Goal: Task Accomplishment & Management: Manage account settings

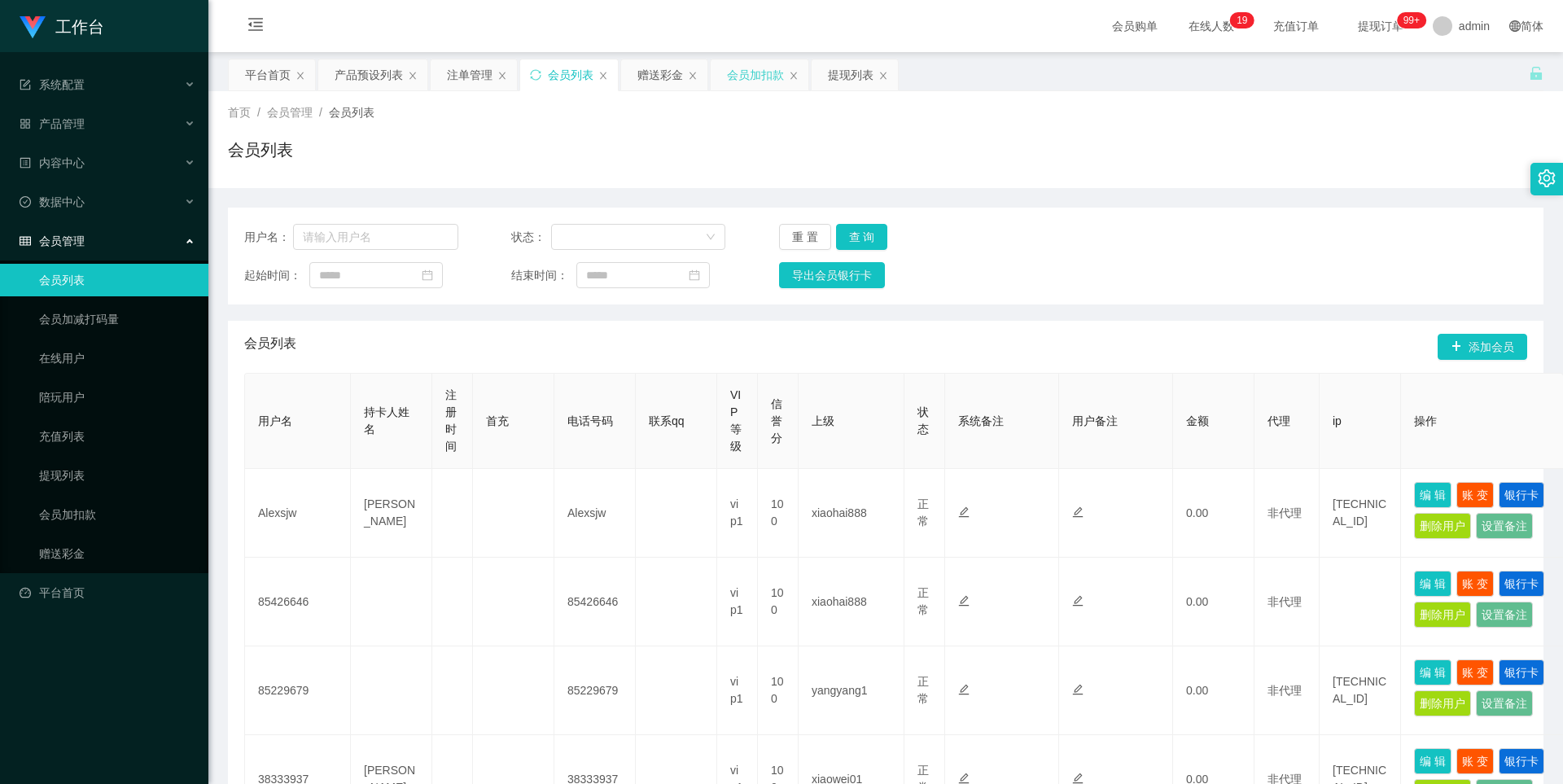
click at [743, 75] on div "会员加扣款" at bounding box center [755, 75] width 57 height 31
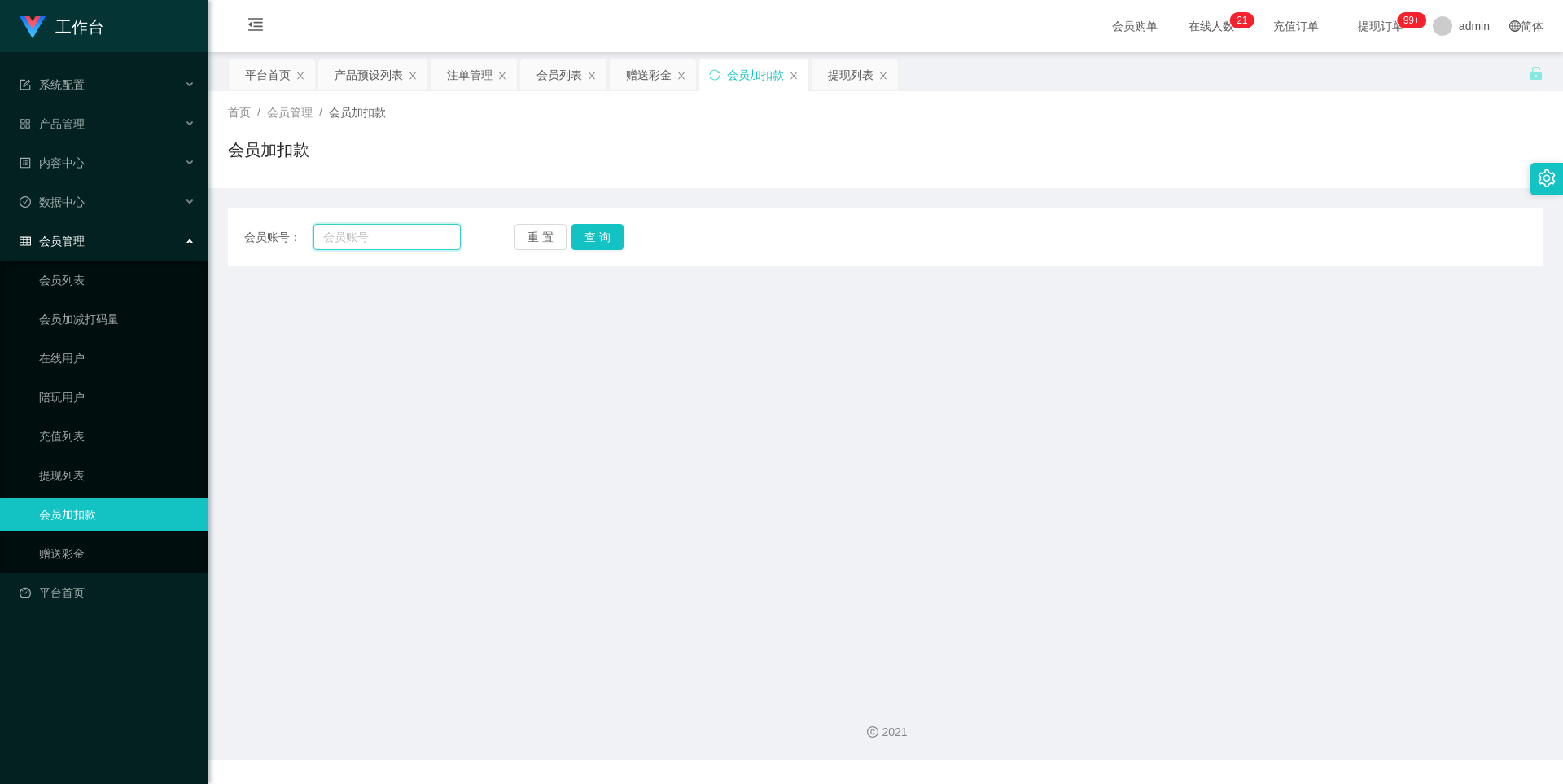
click at [337, 241] on input "text" at bounding box center [386, 236] width 147 height 26
paste input "81981255"
type input "81981255"
click at [604, 234] on button "查 询" at bounding box center [598, 236] width 52 height 26
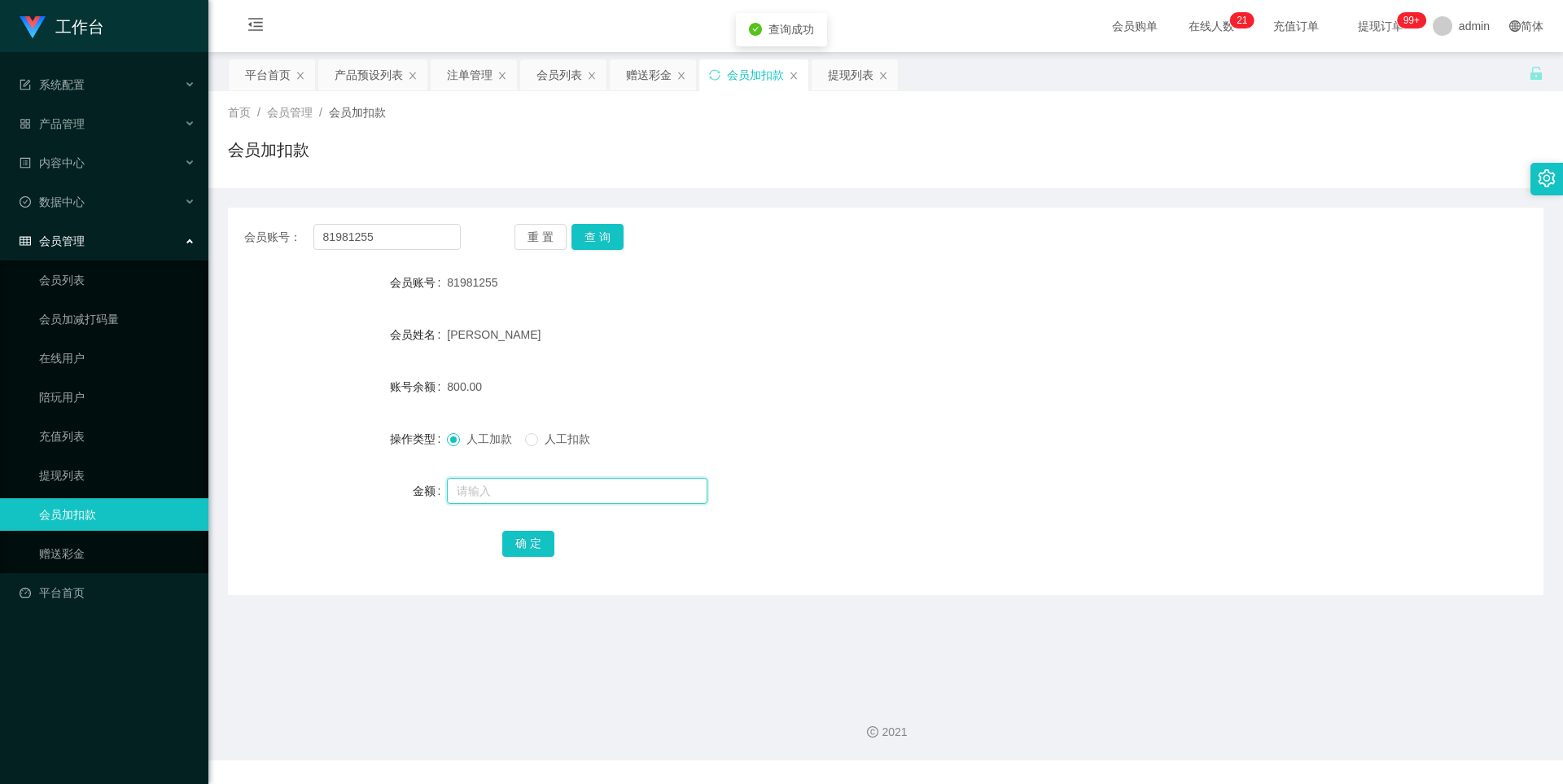
click at [488, 483] on input "text" at bounding box center [577, 490] width 260 height 26
type input "1200"
click at [533, 547] on button "确 定" at bounding box center [528, 543] width 52 height 26
click at [379, 80] on div "产品预设列表" at bounding box center [369, 75] width 69 height 31
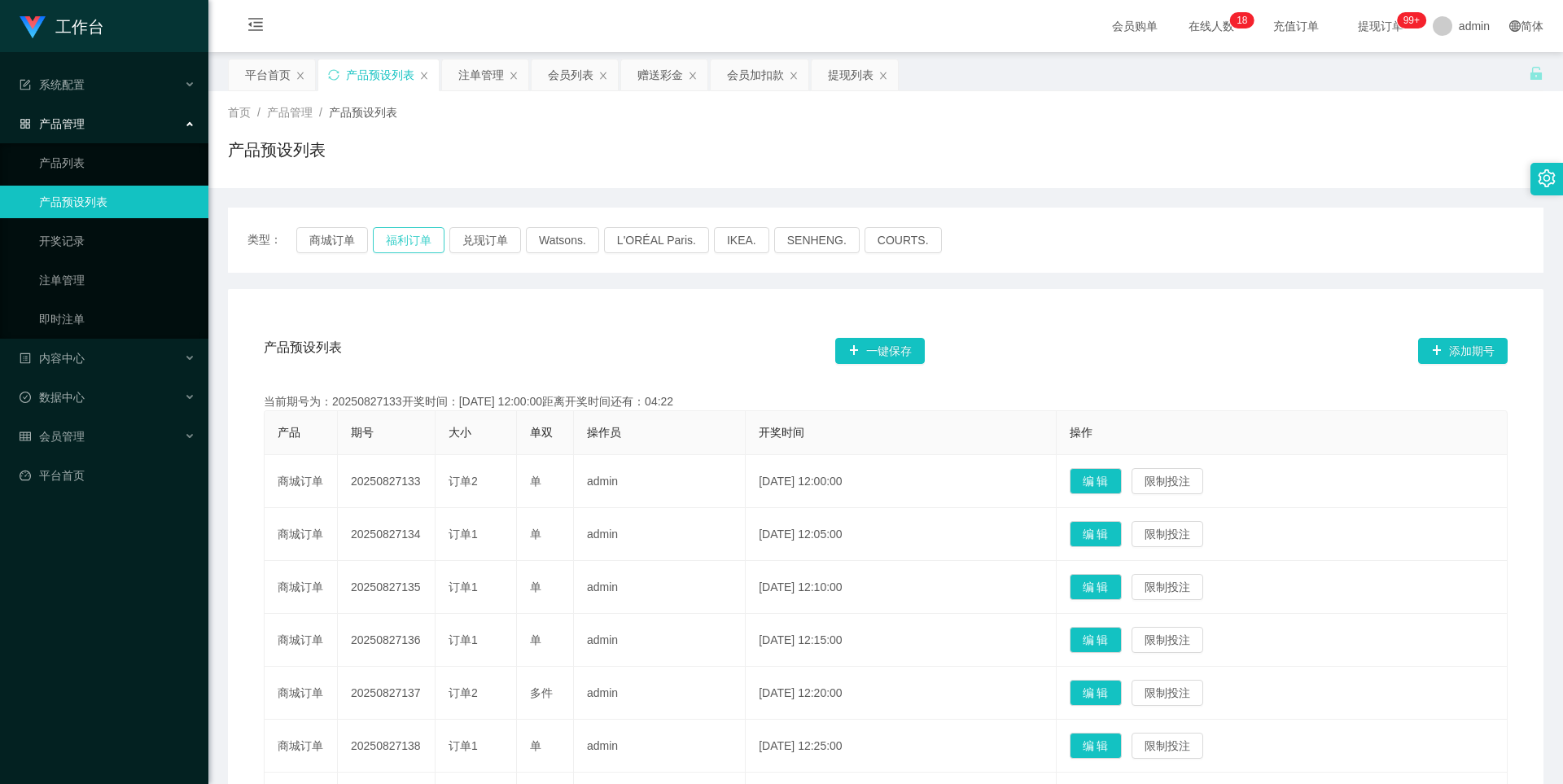
click at [406, 241] on button "福利订单" at bounding box center [408, 240] width 71 height 26
click at [476, 83] on div "注单管理" at bounding box center [481, 75] width 45 height 31
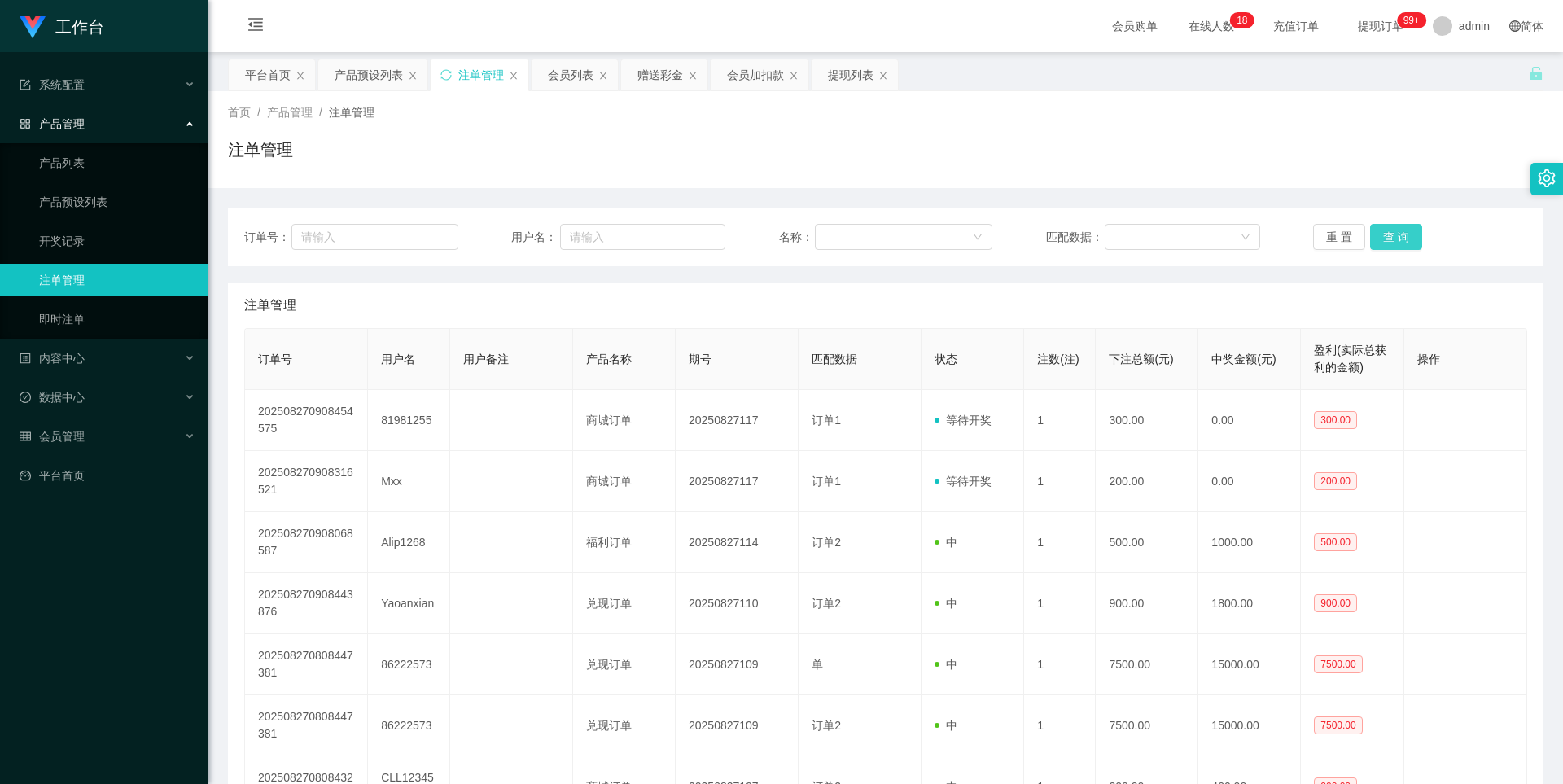
click at [1384, 235] on button "查 询" at bounding box center [1397, 236] width 52 height 26
click at [1008, 125] on div "首页 / 产品管理 / 注单管理 / 注单管理" at bounding box center [886, 139] width 1315 height 71
click at [1402, 238] on button "查 询" at bounding box center [1397, 236] width 52 height 26
click at [1397, 238] on button "查 询" at bounding box center [1397, 236] width 52 height 26
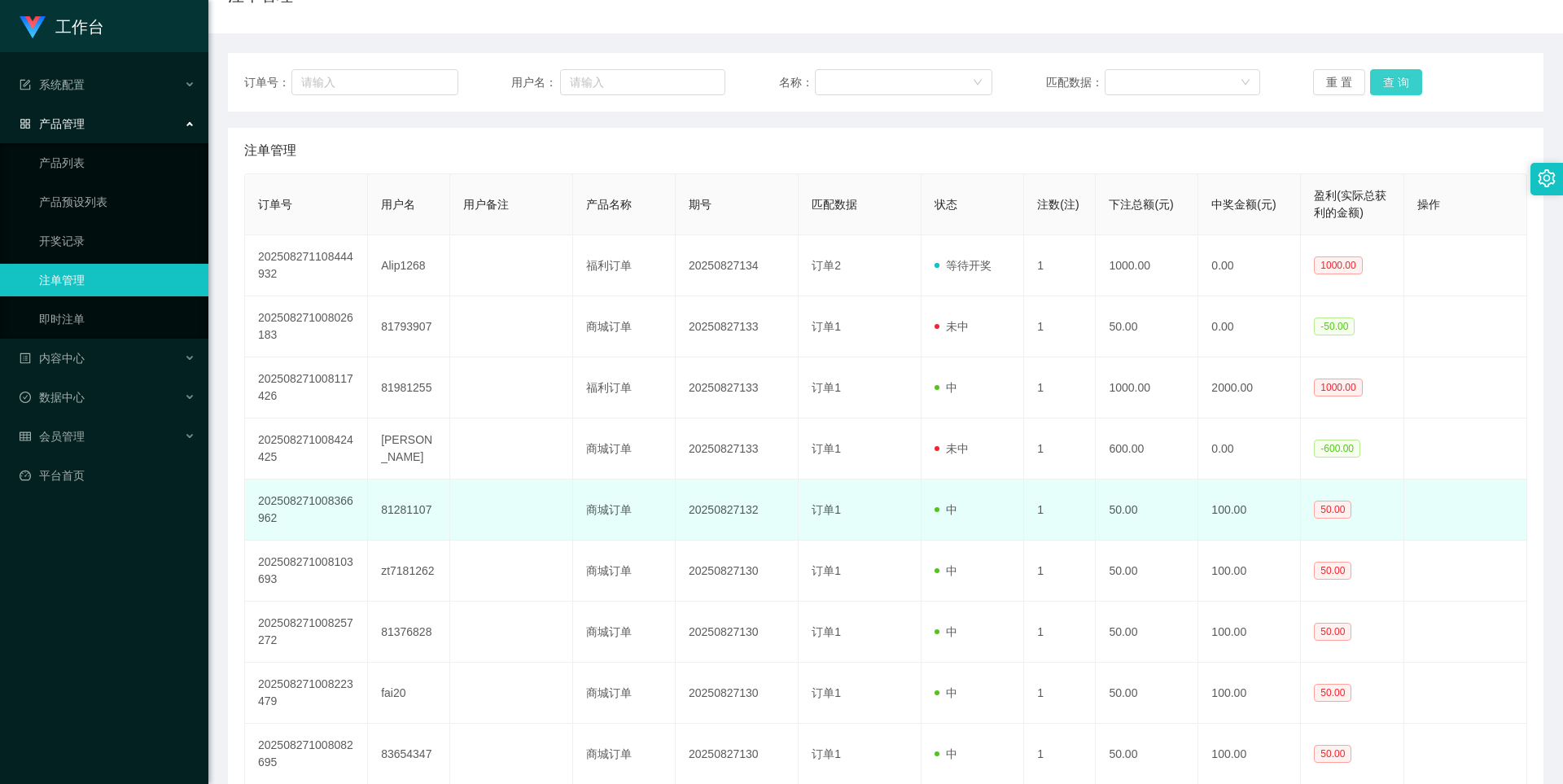
scroll to position [163, 0]
